Goal: Task Accomplishment & Management: Manage account settings

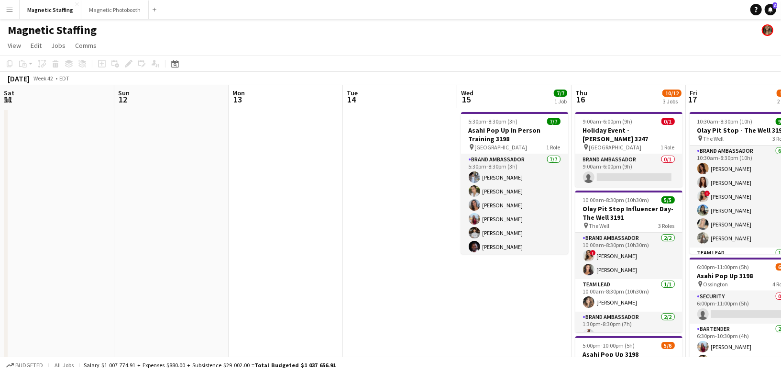
scroll to position [0, 367]
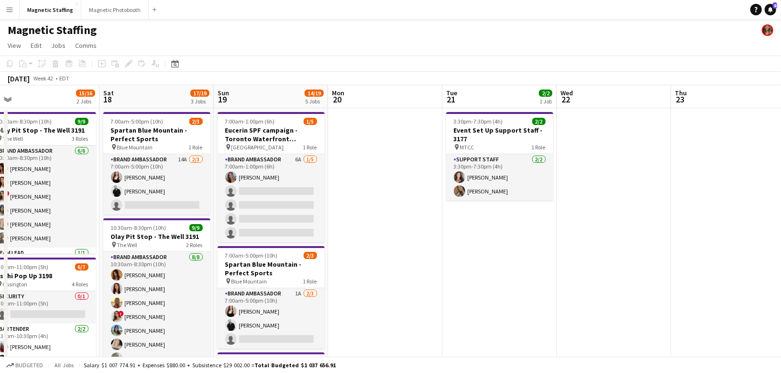
drag, startPoint x: 455, startPoint y: 125, endPoint x: 121, endPoint y: 129, distance: 334.5
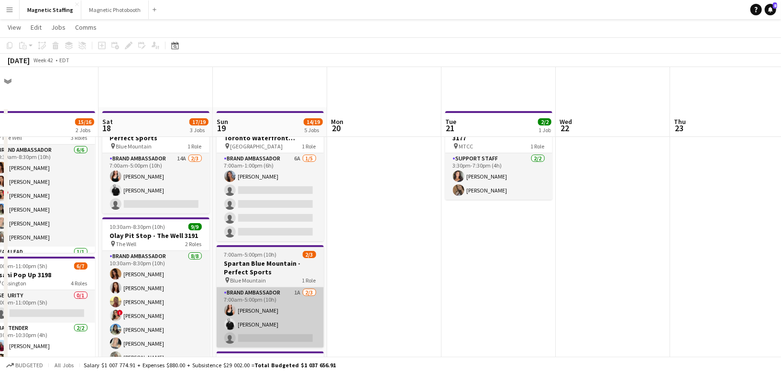
scroll to position [351, 0]
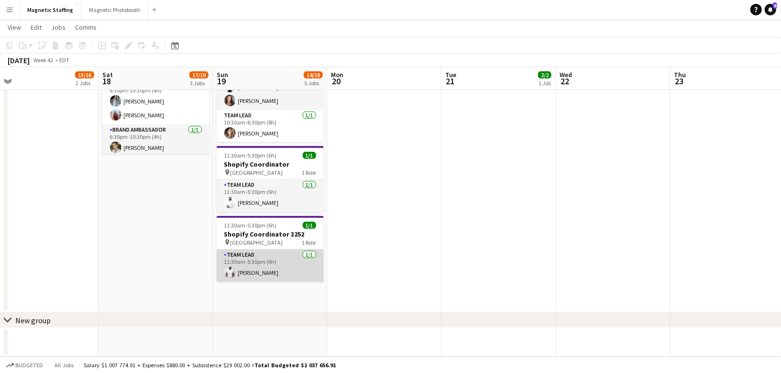
click at [276, 270] on app-card-role "Team Lead [DATE] 11:30am-5:30pm (6h) [PERSON_NAME]" at bounding box center [270, 265] width 107 height 33
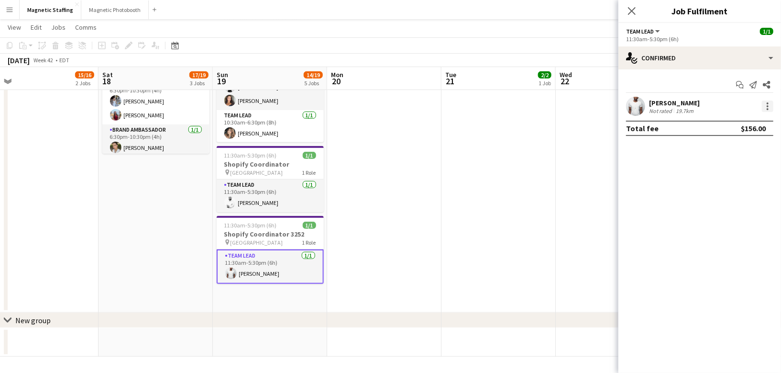
click at [770, 106] on div at bounding box center [767, 105] width 11 height 11
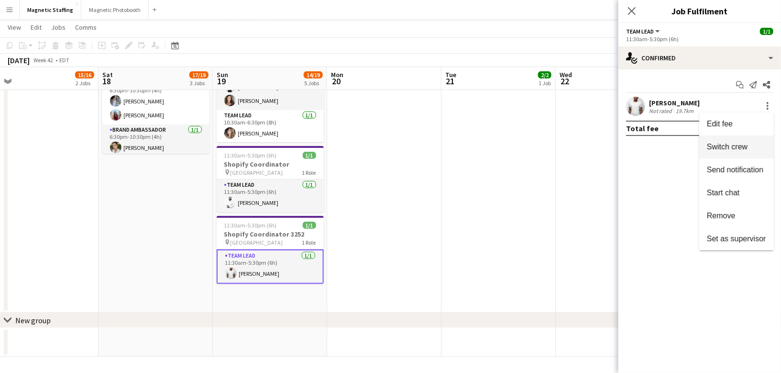
click at [737, 146] on span "Switch crew" at bounding box center [727, 146] width 41 height 8
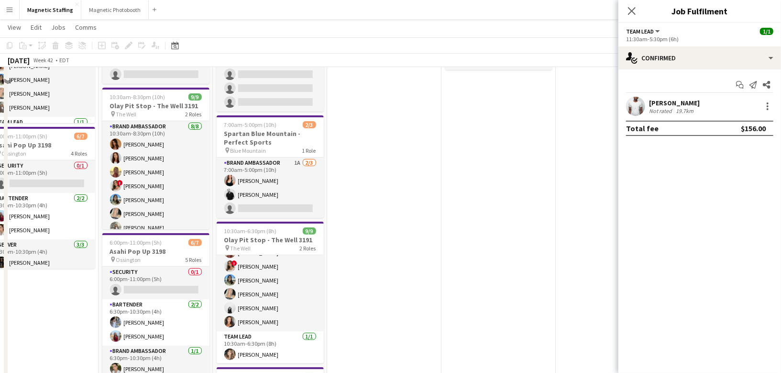
scroll to position [20, 0]
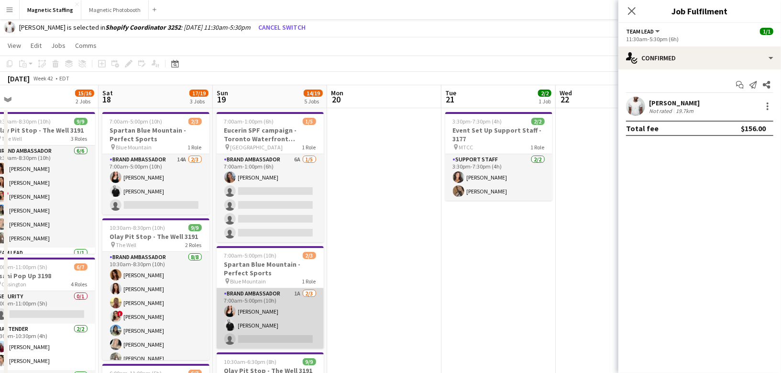
click at [272, 321] on app-card-role "Brand Ambassador 1A [DATE] 7:00am-5:00pm (10h) [PERSON_NAME] [PERSON_NAME] sing…" at bounding box center [270, 318] width 107 height 60
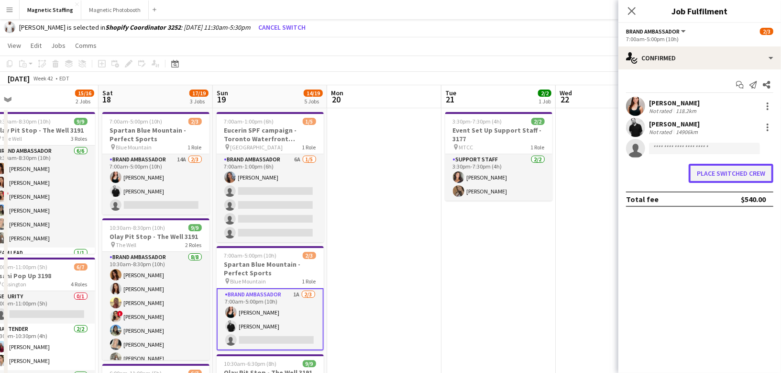
click at [733, 173] on button "Place switched crew" at bounding box center [731, 173] width 85 height 19
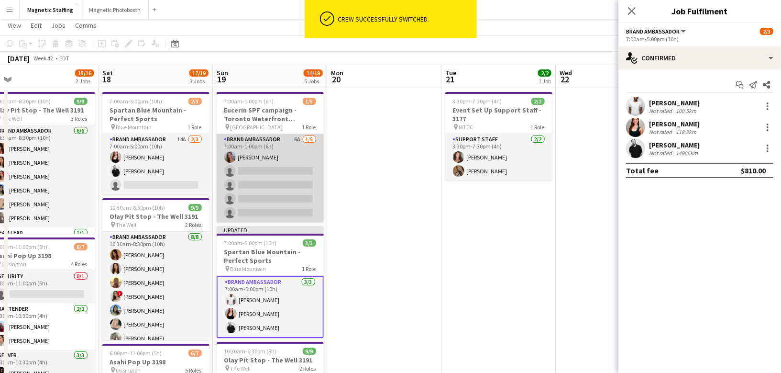
click at [256, 153] on app-card-role "Brand Ambassador 6A [DATE] 7:00am-1:00pm (6h) [PERSON_NAME] single-neutral-acti…" at bounding box center [270, 178] width 107 height 88
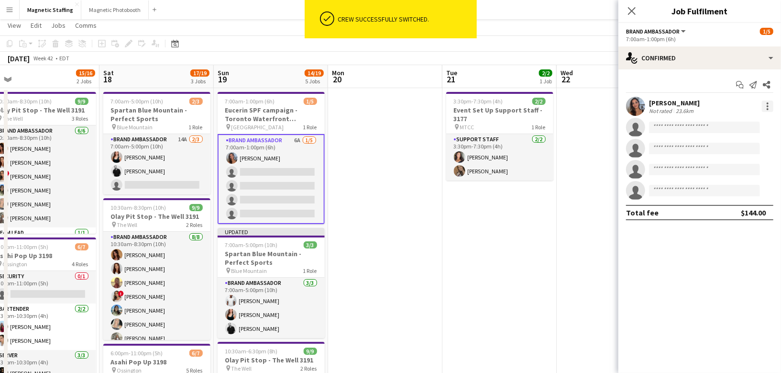
click at [767, 110] on div at bounding box center [767, 105] width 11 height 11
click at [743, 143] on span "Switch crew" at bounding box center [727, 146] width 41 height 8
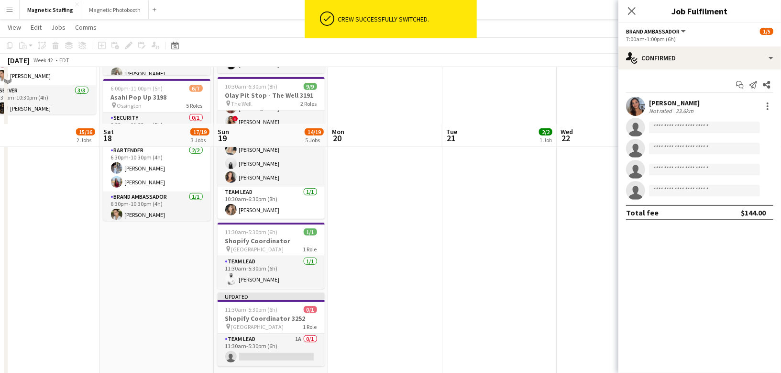
scroll to position [362, 0]
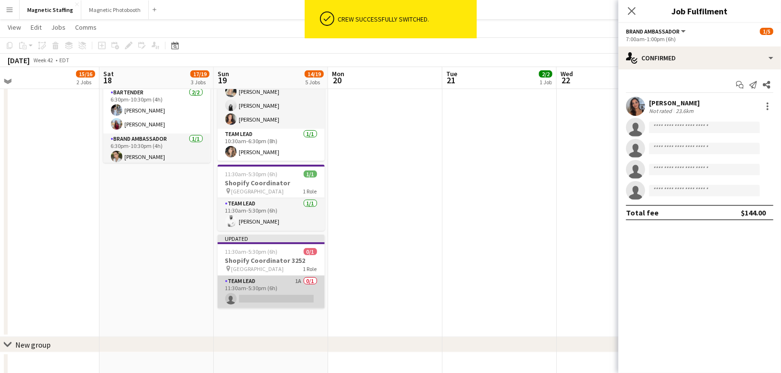
click at [276, 282] on app-card-role "Team Lead 1A 0/1 11:30am-5:30pm (6h) single-neutral-actions" at bounding box center [271, 292] width 107 height 33
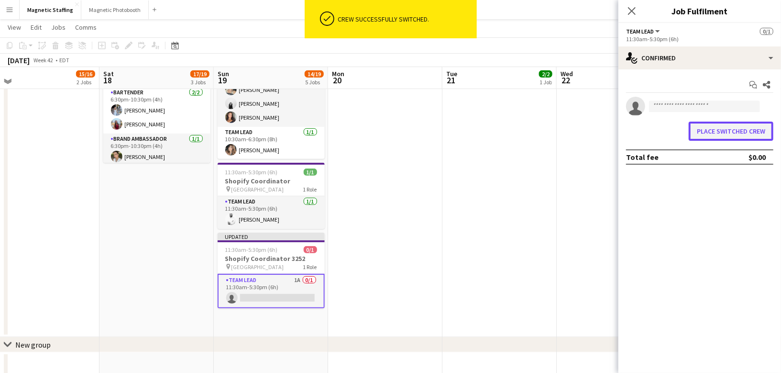
click at [721, 135] on button "Place switched crew" at bounding box center [731, 131] width 85 height 19
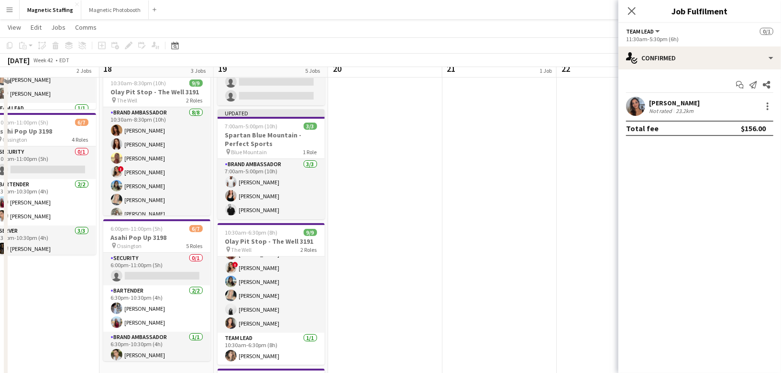
scroll to position [0, 0]
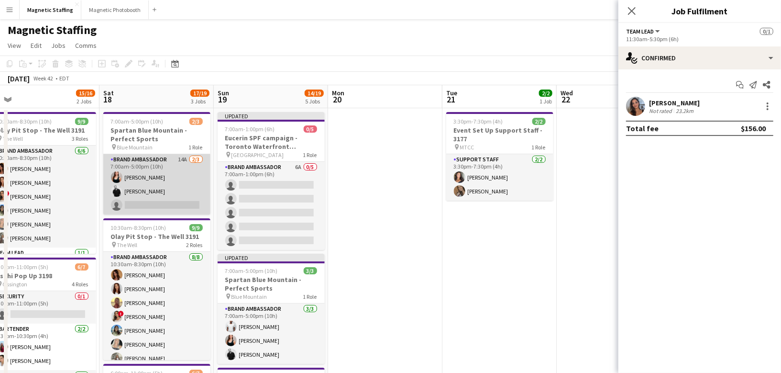
click at [194, 180] on app-card-role "Brand Ambassador 14A [DATE] 7:00am-5:00pm (10h) [PERSON_NAME] [PERSON_NAME] sin…" at bounding box center [156, 184] width 107 height 60
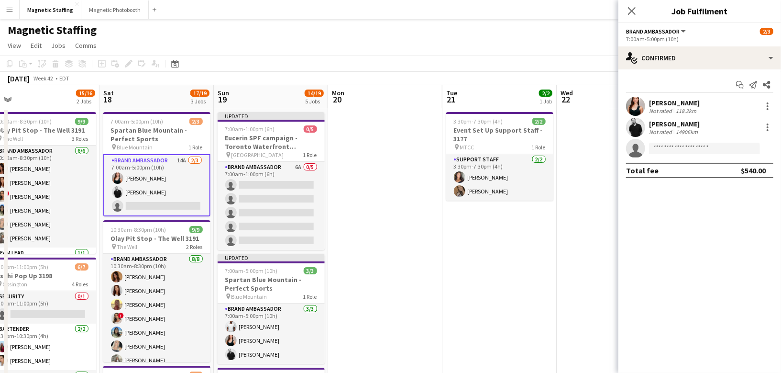
click at [698, 41] on div "7:00am-5:00pm (10h)" at bounding box center [699, 38] width 147 height 7
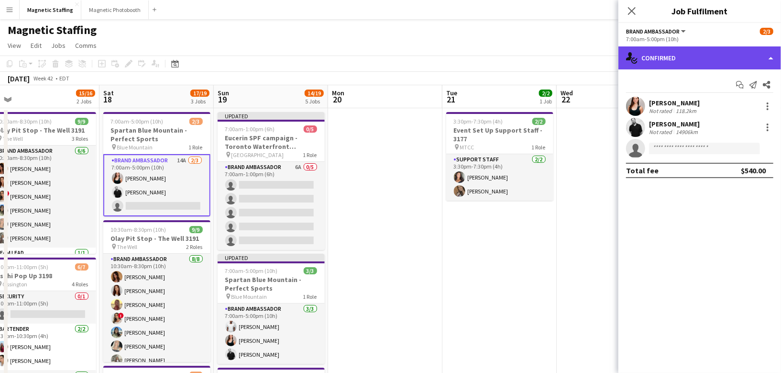
click at [694, 53] on div "single-neutral-actions-check-2 Confirmed" at bounding box center [700, 57] width 163 height 23
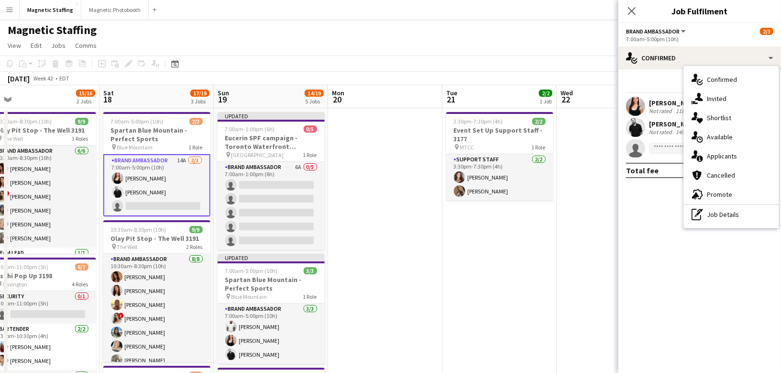
click at [173, 196] on app-card-role "Brand Ambassador 14A [DATE] 7:00am-5:00pm (10h) [PERSON_NAME] [PERSON_NAME] sin…" at bounding box center [156, 185] width 107 height 62
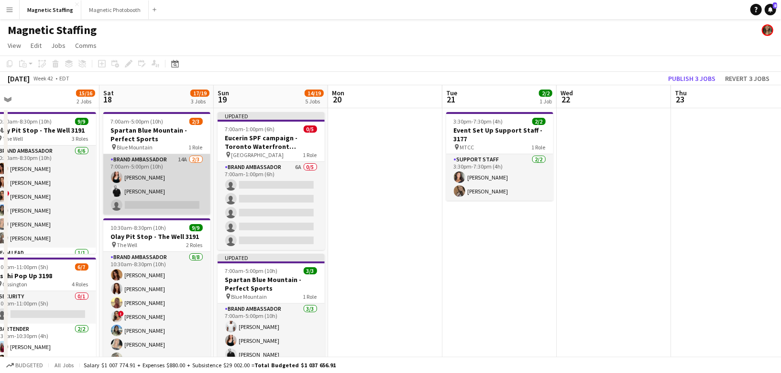
click at [173, 196] on app-card-role "Brand Ambassador 14A [DATE] 7:00am-5:00pm (10h) [PERSON_NAME] [PERSON_NAME] sin…" at bounding box center [156, 184] width 107 height 60
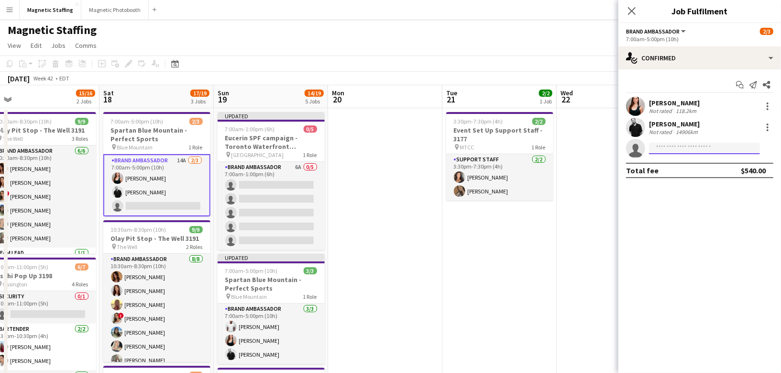
click at [703, 144] on input at bounding box center [704, 148] width 111 height 11
type input "*****"
click at [688, 173] on span "[PHONE_NUMBER]" at bounding box center [705, 177] width 96 height 8
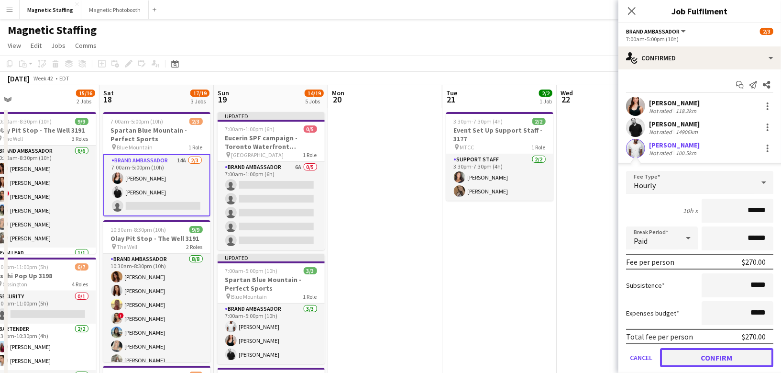
click at [671, 353] on button "Confirm" at bounding box center [716, 357] width 113 height 19
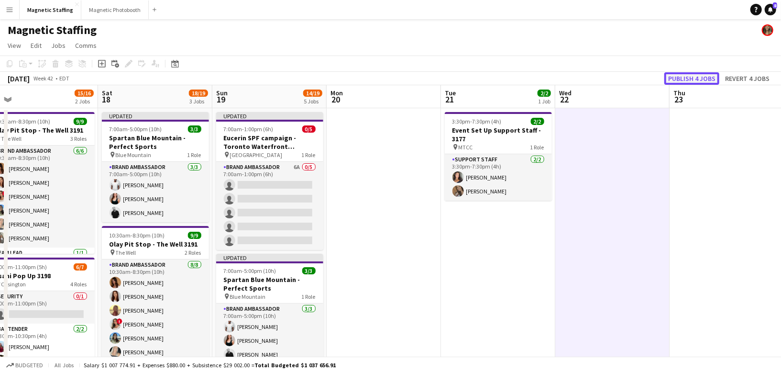
click at [699, 78] on button "Publish 4 jobs" at bounding box center [692, 78] width 55 height 12
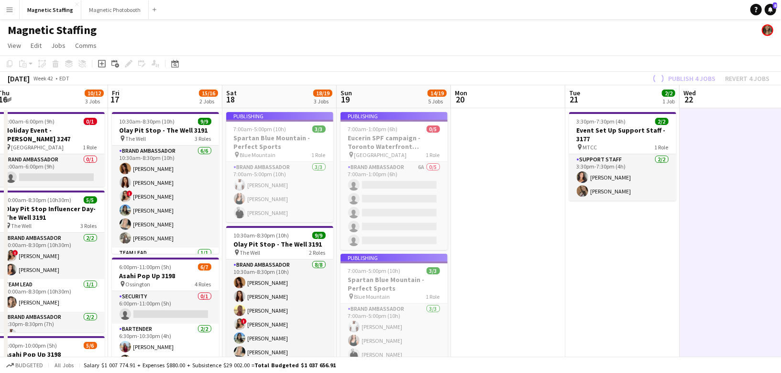
drag, startPoint x: 369, startPoint y: 185, endPoint x: 640, endPoint y: 169, distance: 271.7
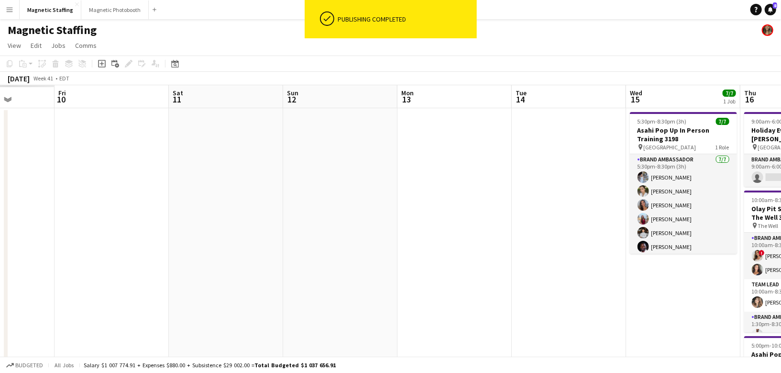
drag, startPoint x: 188, startPoint y: 233, endPoint x: 699, endPoint y: 149, distance: 518.2
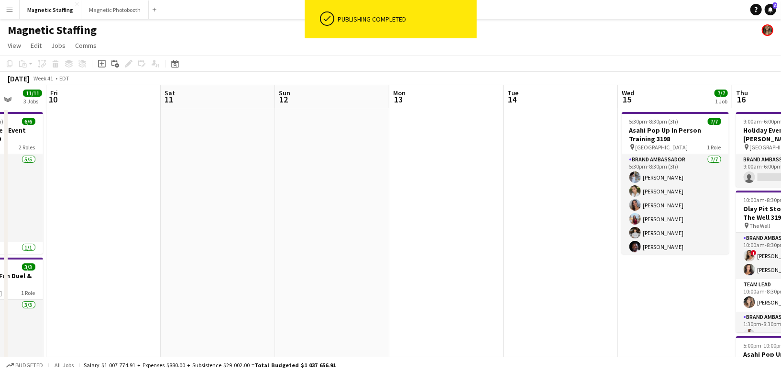
scroll to position [0, 243]
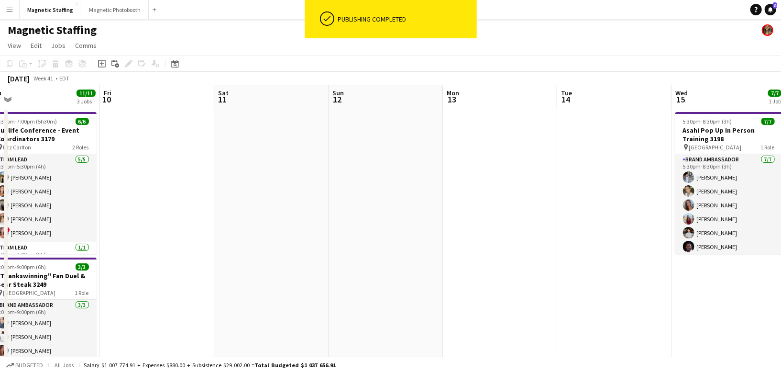
drag, startPoint x: 219, startPoint y: 238, endPoint x: 602, endPoint y: 217, distance: 383.8
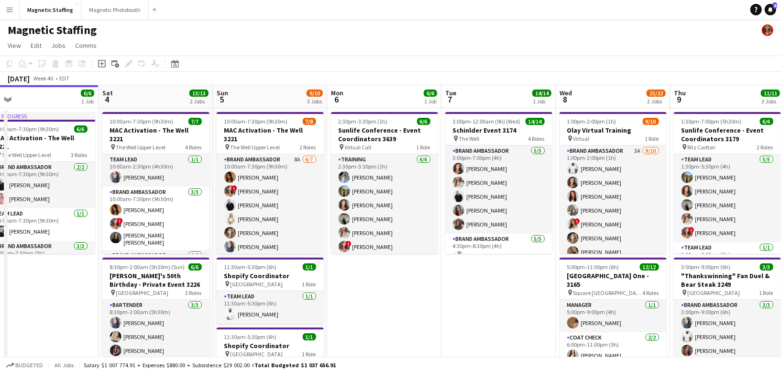
scroll to position [0, 207]
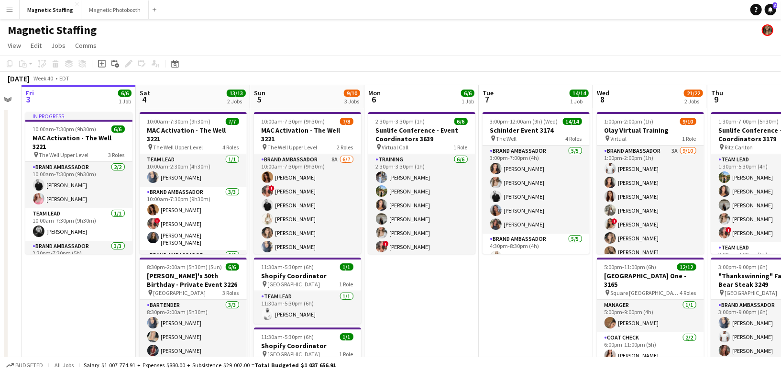
drag, startPoint x: 271, startPoint y: 220, endPoint x: 648, endPoint y: 167, distance: 381.1
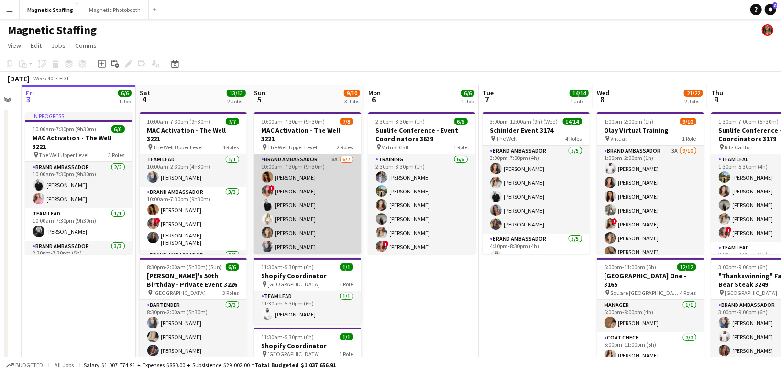
click at [282, 211] on app-card-role "Brand Ambassador 8A [DATE] 10:00am-7:30pm (9h30m) [PERSON_NAME] ! [PERSON_NAME]…" at bounding box center [307, 212] width 107 height 116
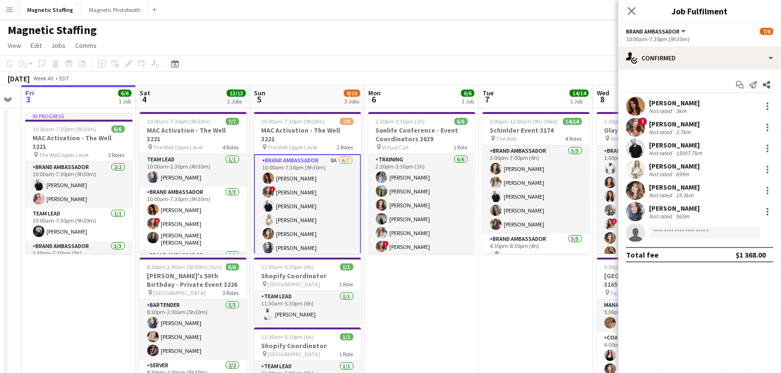
click at [685, 45] on app-options-switcher "Brand Ambassador All roles Brand Ambassador [DATE] 10:00am-7:30pm (9h30m)" at bounding box center [700, 34] width 163 height 23
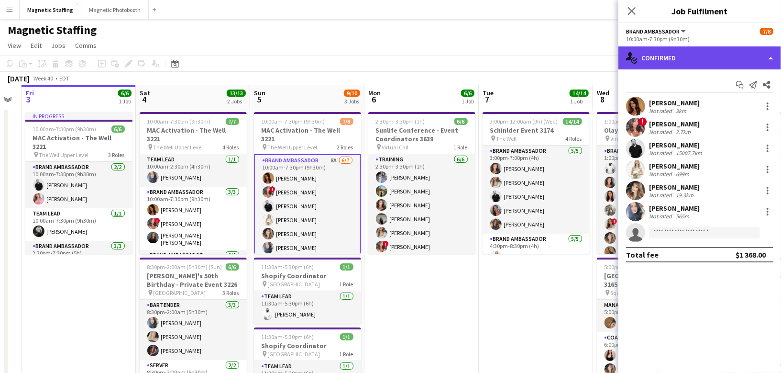
click at [683, 51] on div "single-neutral-actions-check-2 Confirmed" at bounding box center [700, 57] width 163 height 23
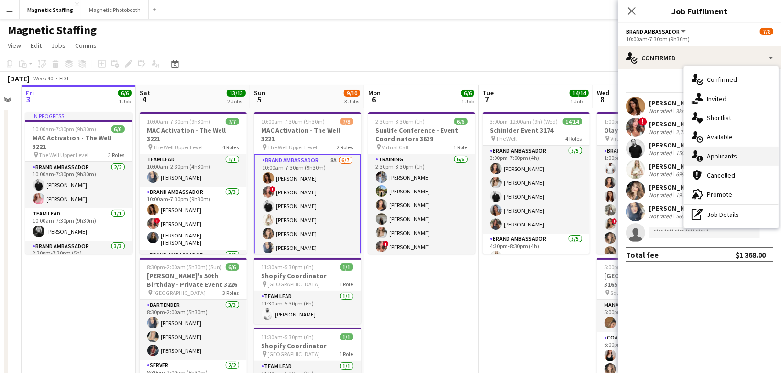
click at [705, 155] on div "single-neutral-actions-information Applicants" at bounding box center [731, 155] width 95 height 19
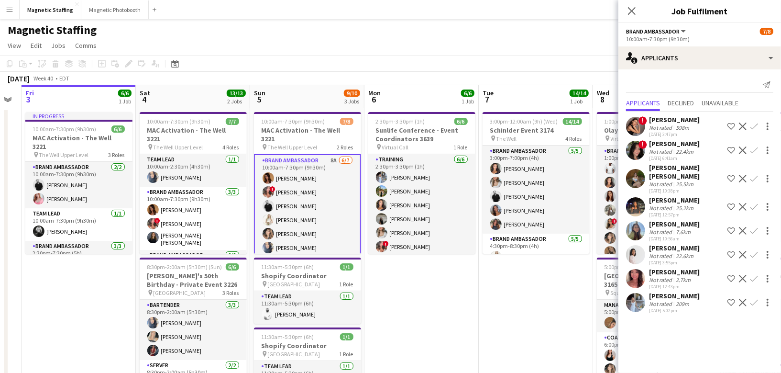
click at [752, 299] on app-icon "Confirm" at bounding box center [755, 303] width 8 height 8
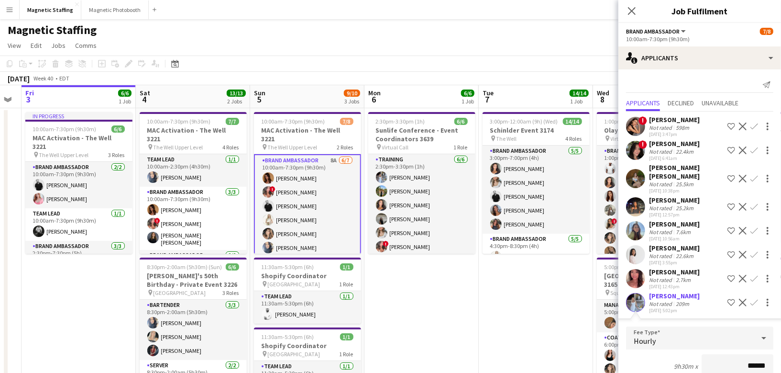
scroll to position [154, 0]
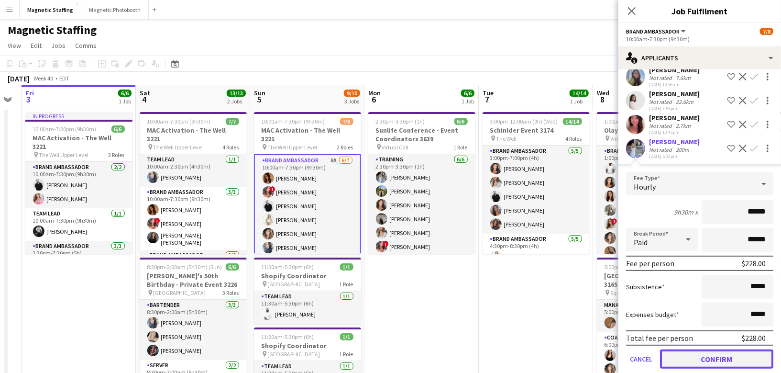
click at [695, 351] on button "Confirm" at bounding box center [716, 358] width 113 height 19
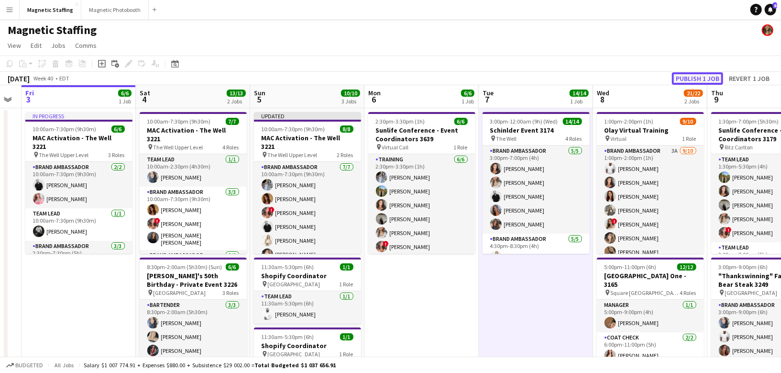
click at [701, 78] on button "Publish 1 job" at bounding box center [697, 78] width 51 height 12
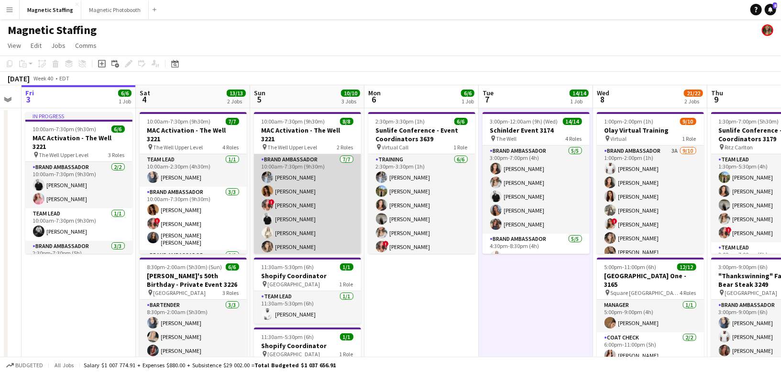
scroll to position [40, 0]
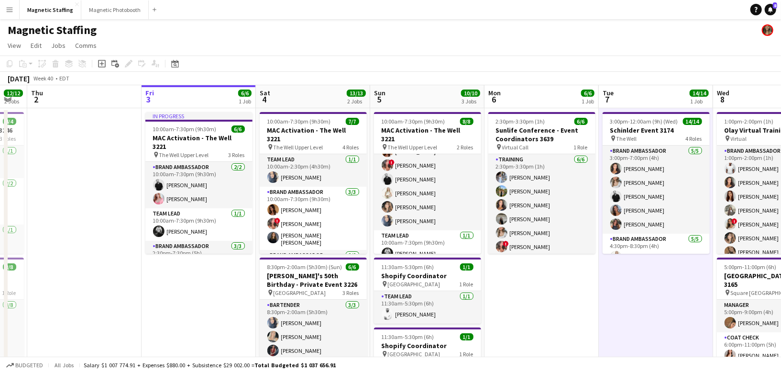
drag, startPoint x: 265, startPoint y: 219, endPoint x: 374, endPoint y: 211, distance: 108.9
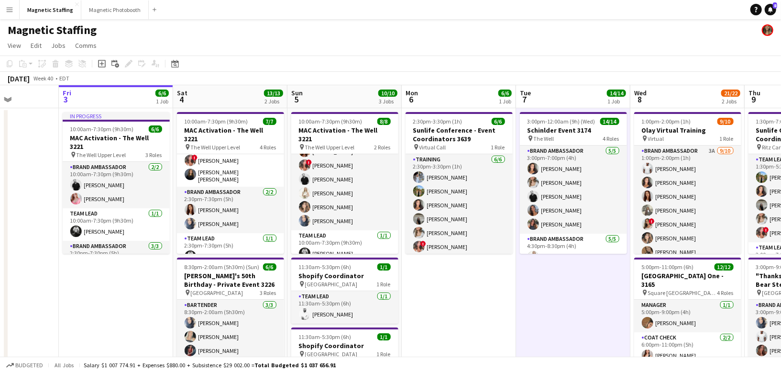
scroll to position [0, 341]
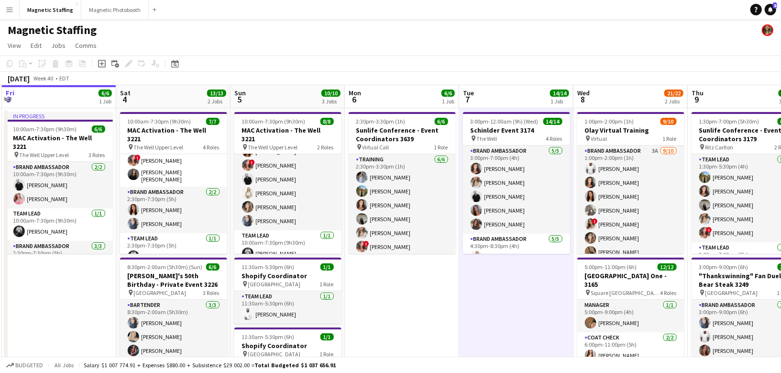
drag, startPoint x: 300, startPoint y: 173, endPoint x: 160, endPoint y: 175, distance: 140.2
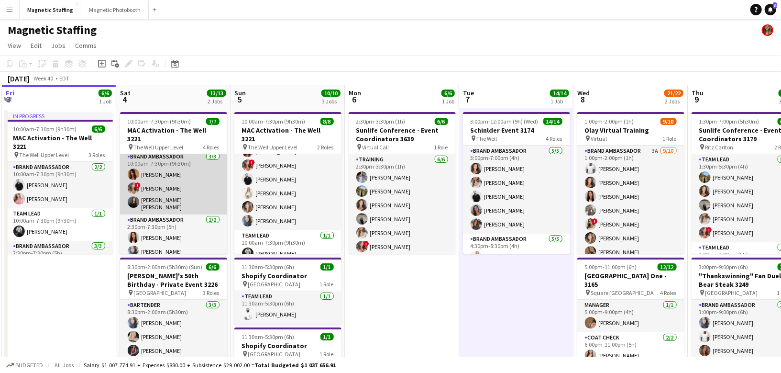
scroll to position [41, 0]
